Goal: Task Accomplishment & Management: Manage account settings

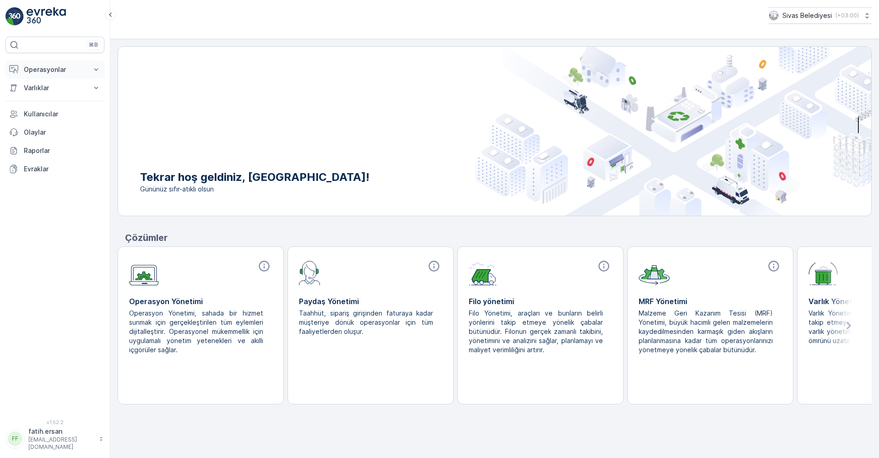
click at [43, 66] on p "Operasyonlar" at bounding box center [55, 69] width 62 height 9
click at [34, 96] on p "Planlama" at bounding box center [36, 97] width 27 height 9
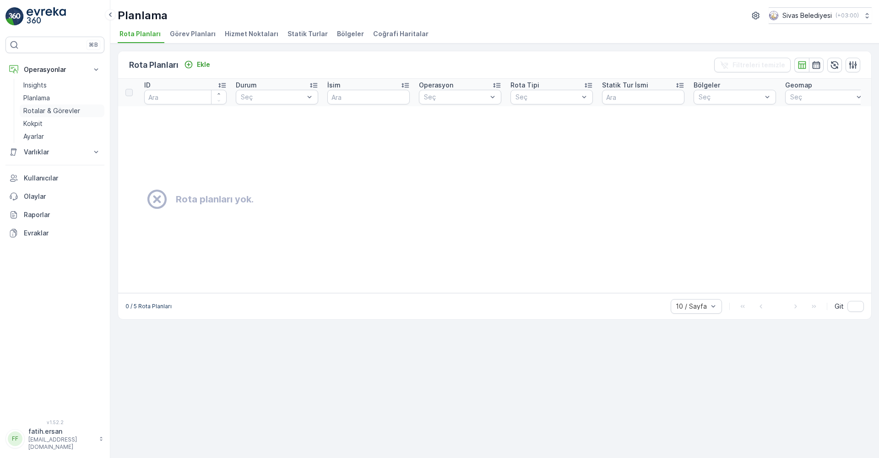
click at [44, 113] on p "Rotalar & Görevler" at bounding box center [51, 110] width 57 height 9
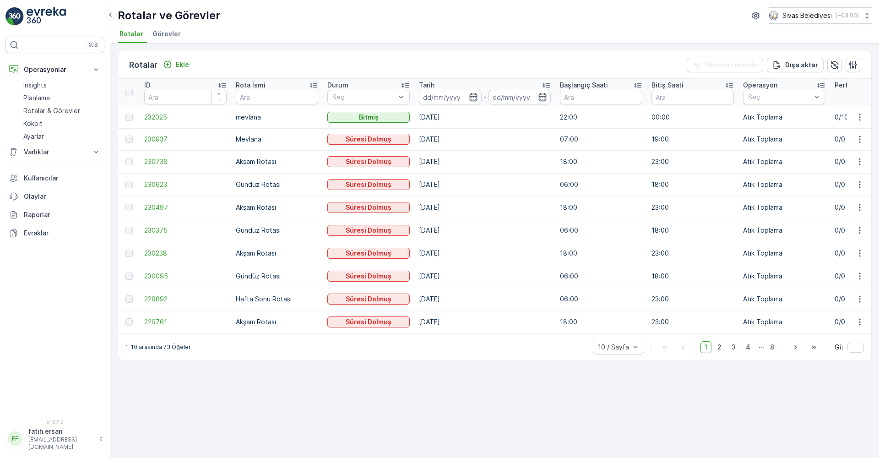
click at [158, 33] on span "Görevler" at bounding box center [166, 33] width 28 height 9
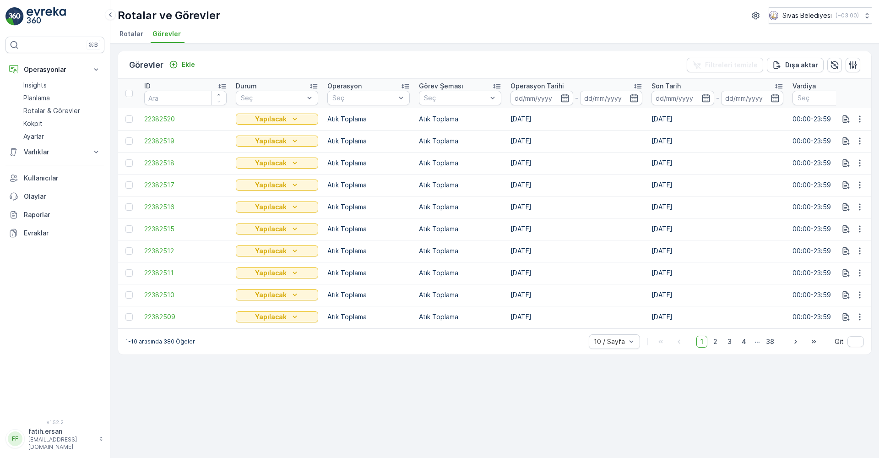
click at [132, 36] on span "Rotalar" at bounding box center [131, 33] width 24 height 9
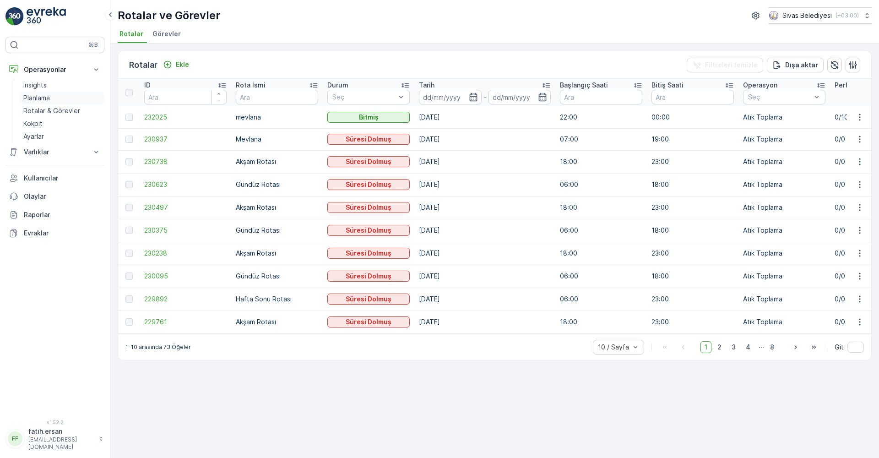
click at [27, 99] on p "Planlama" at bounding box center [36, 97] width 27 height 9
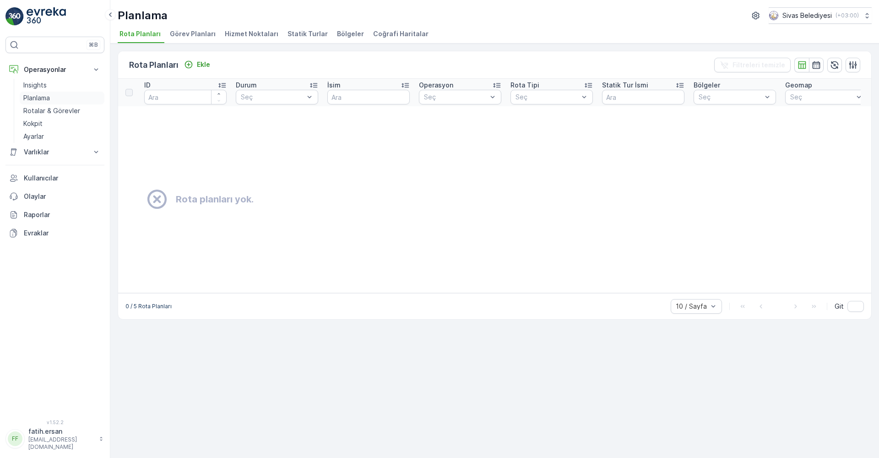
click at [48, 99] on p "Planlama" at bounding box center [36, 97] width 27 height 9
click at [47, 112] on p "Rotalar & Görevler" at bounding box center [51, 110] width 57 height 9
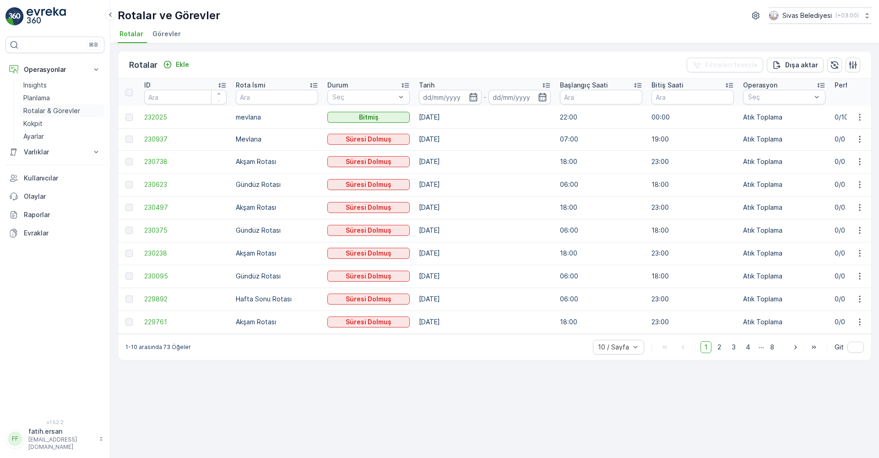
click at [43, 109] on p "Rotalar & Görevler" at bounding box center [51, 110] width 57 height 9
click at [43, 98] on p "Planlama" at bounding box center [36, 97] width 27 height 9
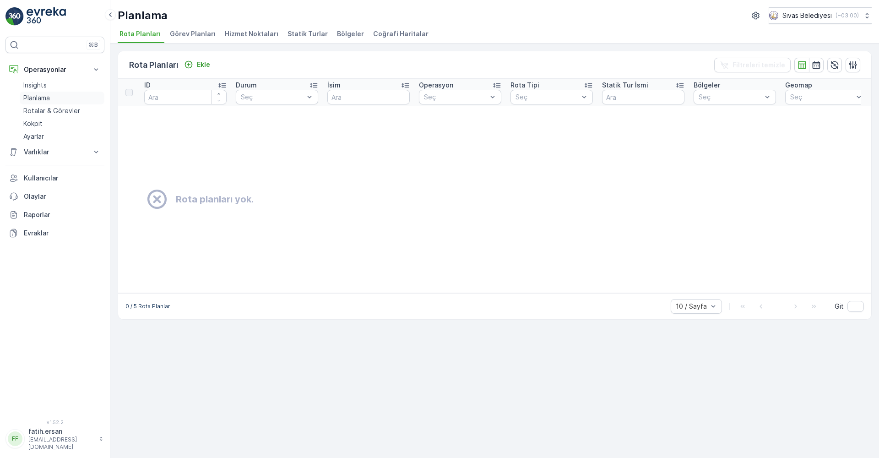
click at [51, 94] on link "Planlama" at bounding box center [62, 98] width 85 height 13
click at [33, 98] on p "Planlama" at bounding box center [36, 97] width 27 height 9
click at [33, 95] on p "Planlama" at bounding box center [36, 97] width 27 height 9
click at [38, 110] on p "Rotalar & Görevler" at bounding box center [51, 110] width 57 height 9
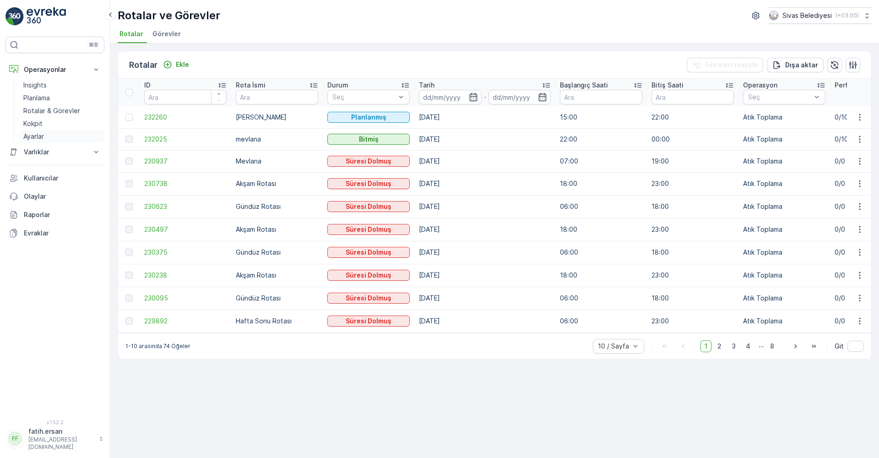
click at [28, 140] on p "Ayarlar" at bounding box center [33, 136] width 21 height 9
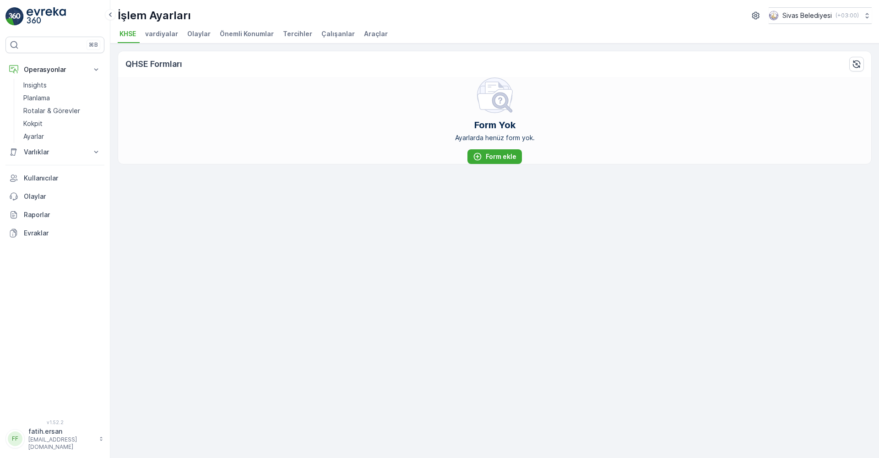
click at [238, 34] on span "Önemli Konumlar" at bounding box center [247, 33] width 54 height 9
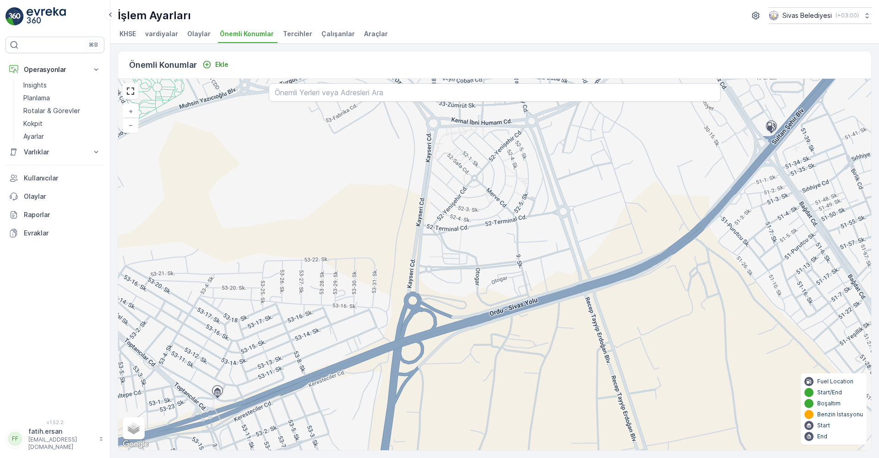
click at [295, 37] on span "Tercihler" at bounding box center [297, 33] width 29 height 9
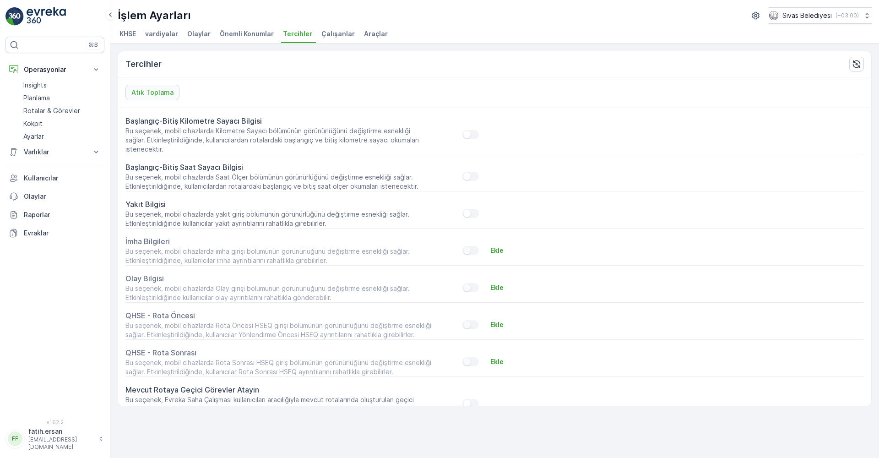
click at [247, 34] on span "Önemli Konumlar" at bounding box center [247, 33] width 54 height 9
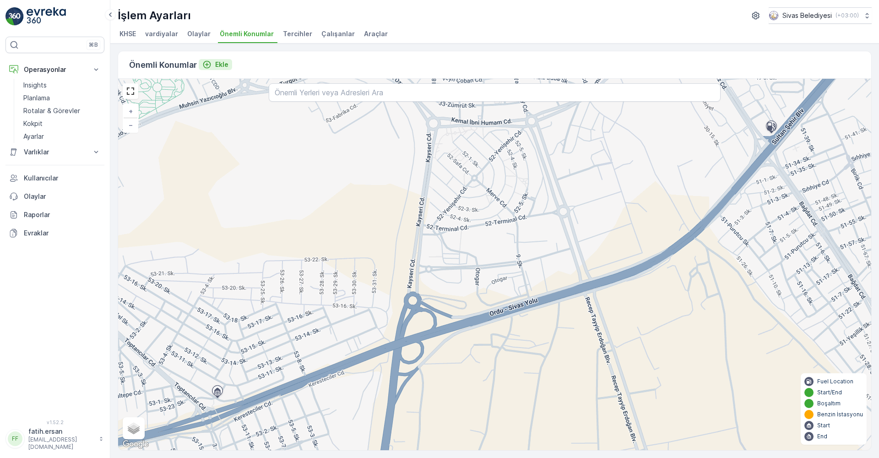
click at [216, 65] on p "Ekle" at bounding box center [221, 64] width 13 height 9
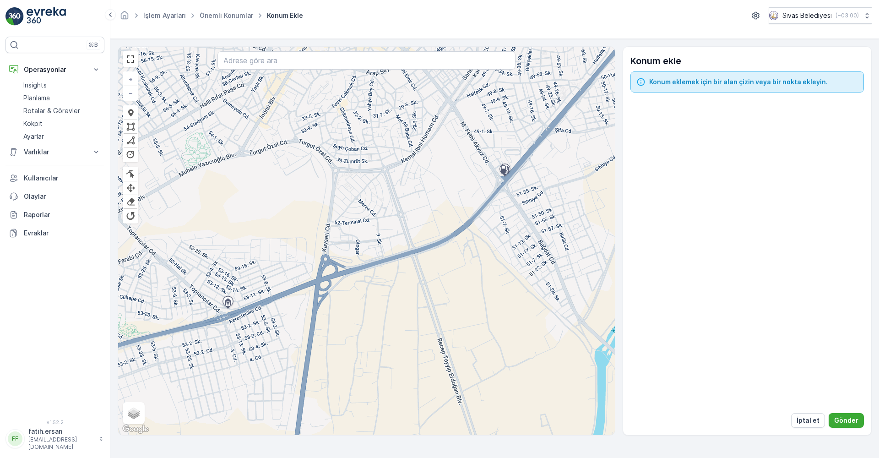
click at [477, 152] on div "+ − Cancel Cancel Finish Remove Last Vertex Cancel Cancel Finish Finish Finish …" at bounding box center [366, 241] width 497 height 388
click at [683, 81] on span "Konum eklemek için bir alan çizin veya bir nokta ekleyin." at bounding box center [738, 81] width 179 height 9
click at [36, 98] on p "Planlama" at bounding box center [36, 97] width 27 height 9
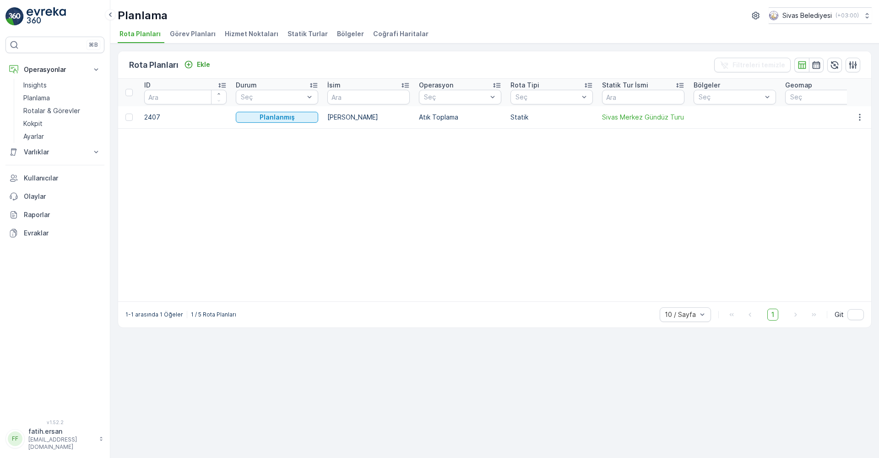
click at [256, 31] on span "Hizmet Noktaları" at bounding box center [252, 33] width 54 height 9
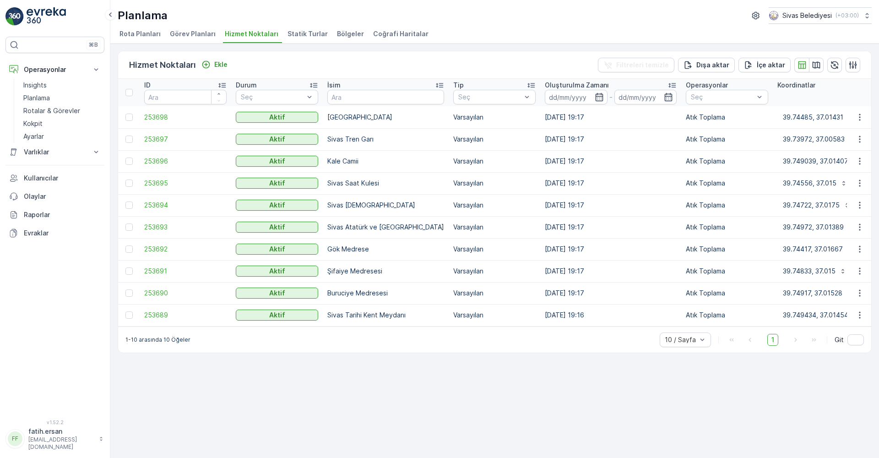
click at [130, 29] on li "Rota Planları" at bounding box center [141, 35] width 47 height 16
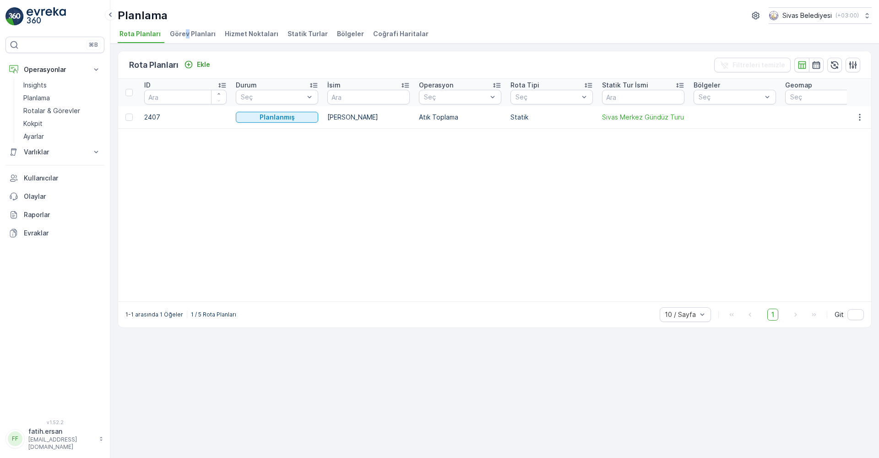
click at [184, 36] on span "Görev Planları" at bounding box center [193, 33] width 46 height 9
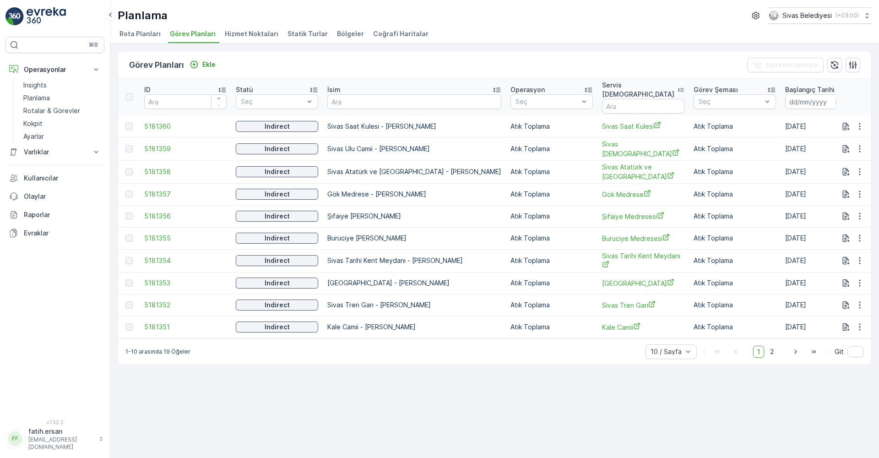
drag, startPoint x: 184, startPoint y: 36, endPoint x: 343, endPoint y: 5, distance: 161.5
click at [343, 5] on div "Planlama Sivas Belediyesi ( +03:00 ) Rota Planları Görev Planları Hizmet Noktal…" at bounding box center [494, 21] width 769 height 43
click at [242, 33] on span "Hizmet Noktaları" at bounding box center [252, 33] width 54 height 9
